Goal: Communication & Community: Participate in discussion

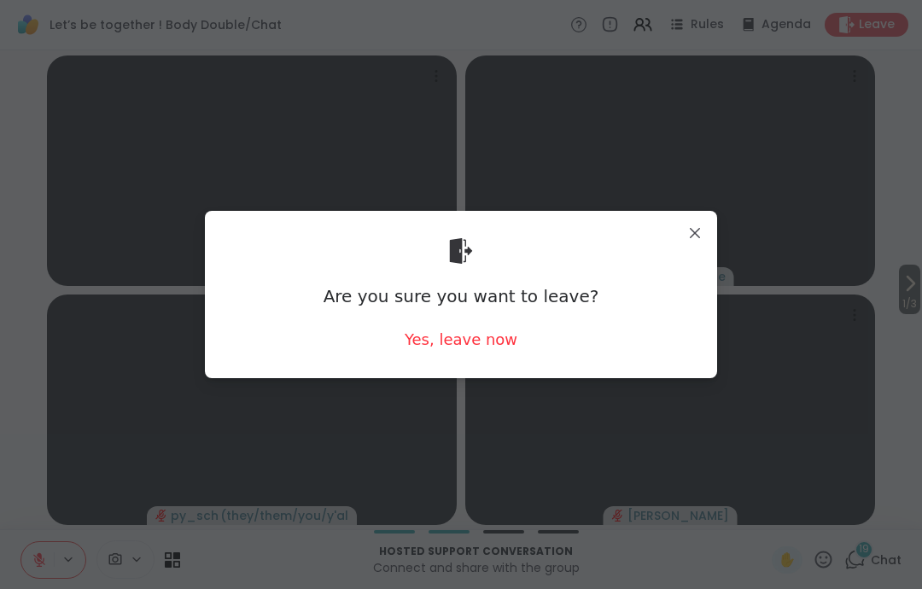
click at [500, 324] on div "Are you sure you want to leave? Yes, leave now" at bounding box center [461, 294] width 485 height 139
click at [476, 341] on div "Yes, leave now" at bounding box center [461, 339] width 113 height 21
